Goal: Information Seeking & Learning: Learn about a topic

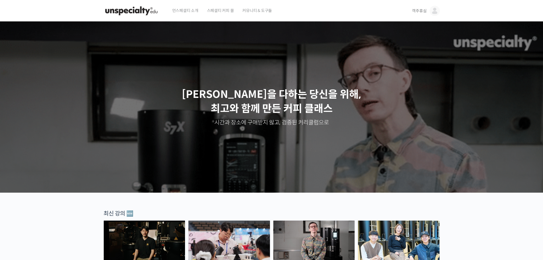
click at [420, 11] on span "객주휴심" at bounding box center [419, 10] width 15 height 5
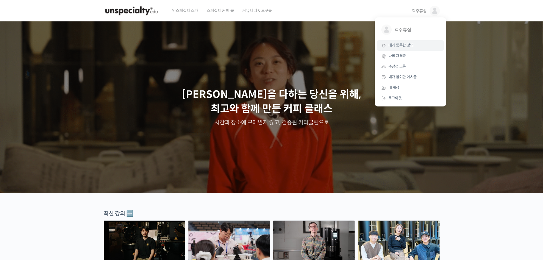
click at [403, 46] on span "내가 등록한 강의" at bounding box center [400, 45] width 25 height 5
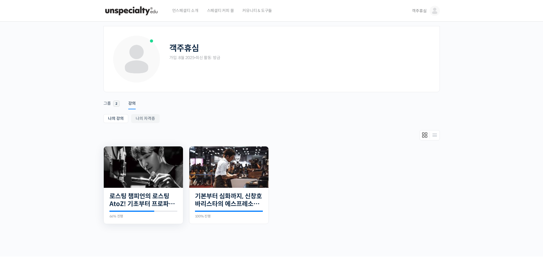
click at [157, 183] on img at bounding box center [143, 166] width 79 height 41
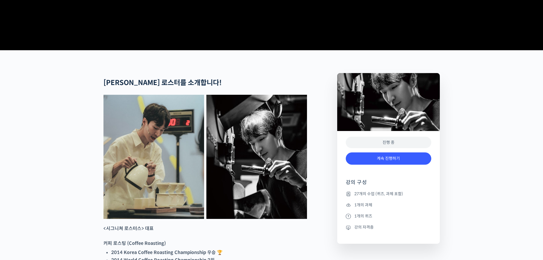
scroll to position [171, 0]
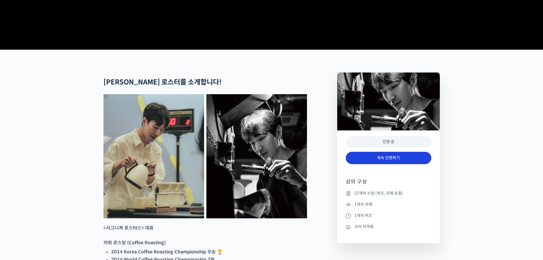
click at [404, 164] on link "계속 진행하기" at bounding box center [388, 158] width 85 height 12
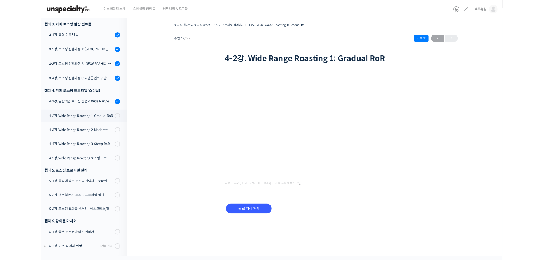
scroll to position [314, 0]
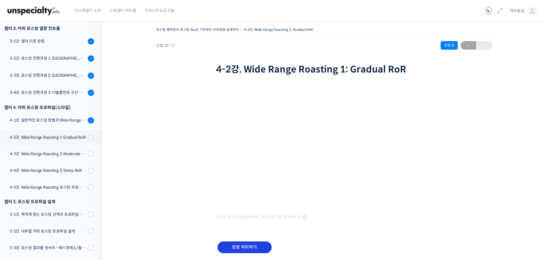
click at [242, 248] on input "완료 처리하기" at bounding box center [244, 247] width 54 height 12
click at [75, 138] on div "4-2강. Wide Range Roasting 1: Gradual RoR" at bounding box center [48, 137] width 76 height 6
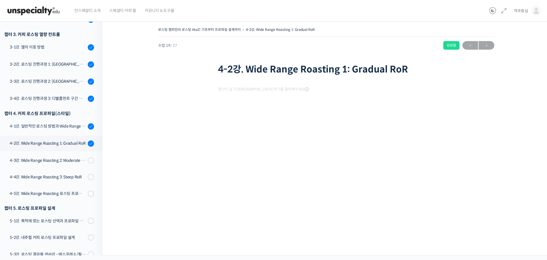
scroll to position [363, 0]
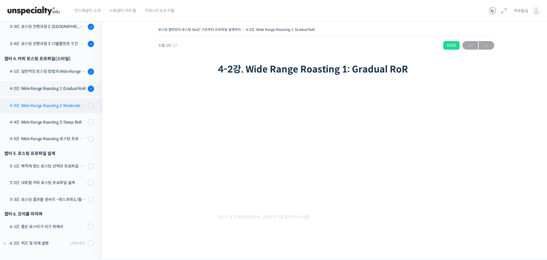
click at [55, 109] on link "4-3강. Wide Range Roasting 2: Moderate RoR" at bounding box center [49, 105] width 105 height 15
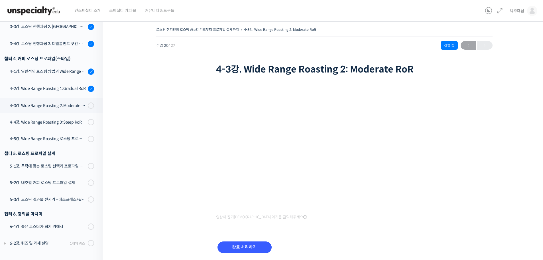
scroll to position [315, 0]
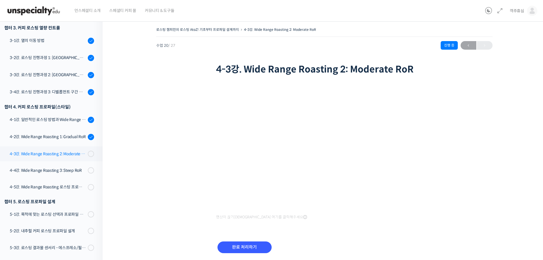
click at [56, 155] on div "4-3강. Wide Range Roasting 2: Moderate RoR" at bounding box center [48, 153] width 76 height 6
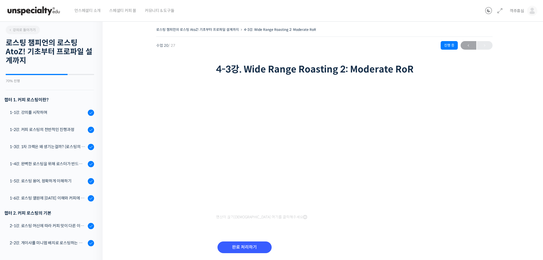
scroll to position [363, 0]
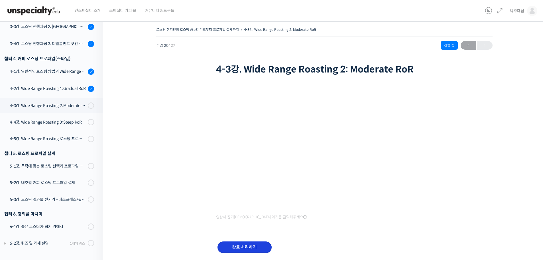
click at [247, 250] on input "완료 처리하기" at bounding box center [244, 247] width 54 height 12
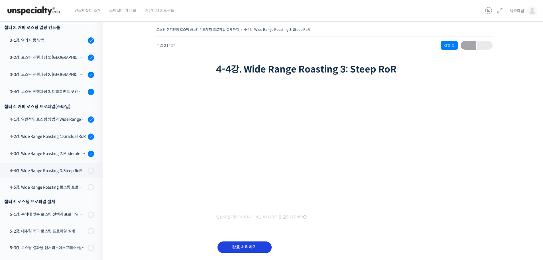
click at [243, 249] on input "완료 처리하기" at bounding box center [244, 247] width 54 height 12
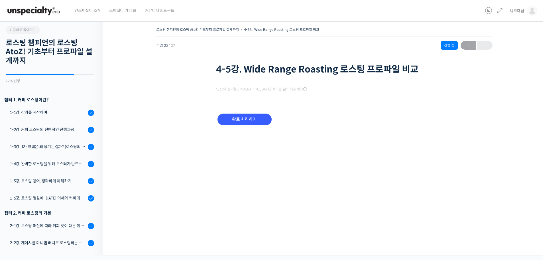
scroll to position [364, 0]
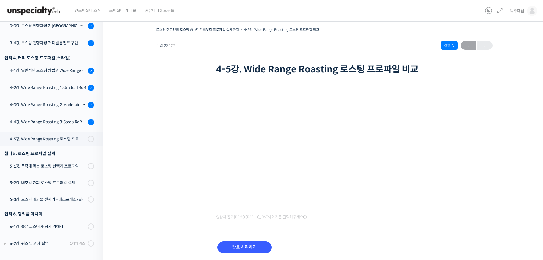
click at [194, 181] on div "로스팅 챔피언의 로스팅 AtoZ! 기초부터 프로파일 설계까지 4-5강. Wide Range Roasting 로스팅 프로파일 비교 진행 중 수업…" at bounding box center [324, 147] width 386 height 242
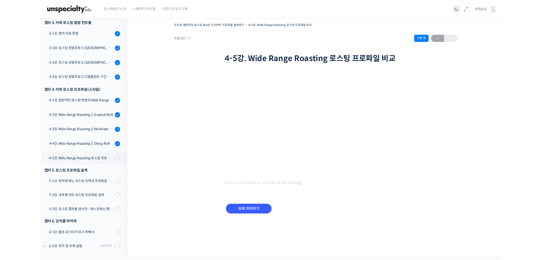
scroll to position [316, 0]
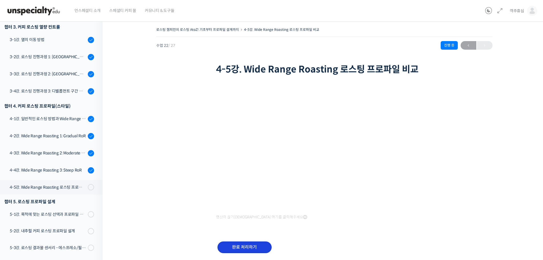
click at [245, 244] on input "완료 처리하기" at bounding box center [244, 247] width 54 height 12
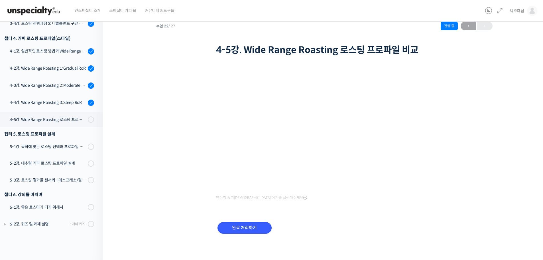
scroll to position [20, 0]
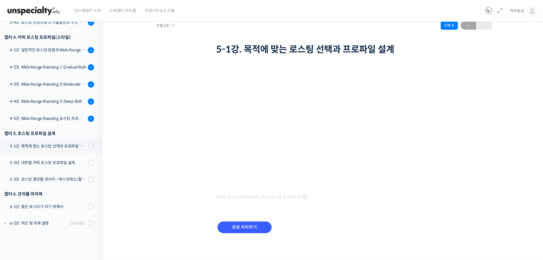
scroll to position [316, 0]
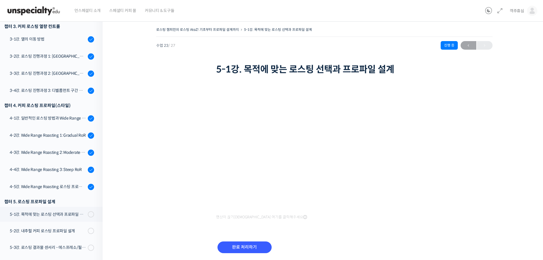
click at [327, 237] on div "완료 처리하기" at bounding box center [324, 251] width 216 height 33
click at [243, 248] on input "완료 처리하기" at bounding box center [244, 247] width 54 height 12
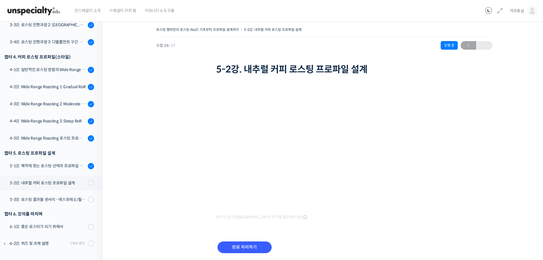
scroll to position [317, 0]
